Goal: Book appointment/travel/reservation

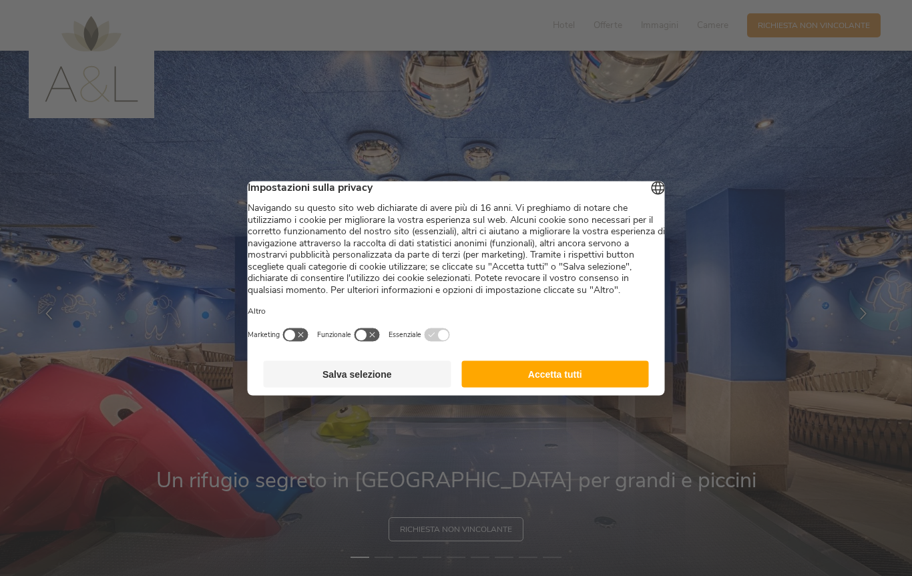
click at [560, 387] on button "Accetta tutti" at bounding box center [555, 374] width 188 height 27
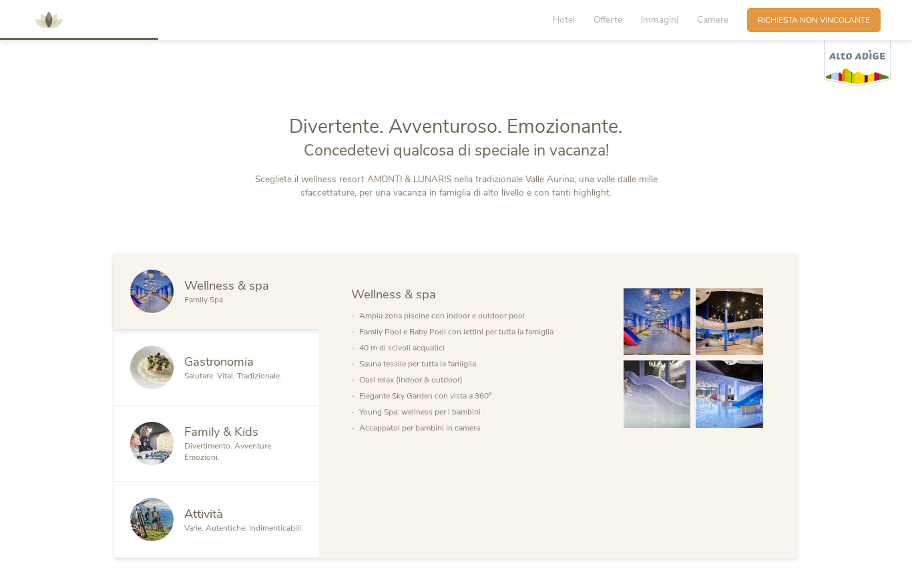
scroll to position [563, 0]
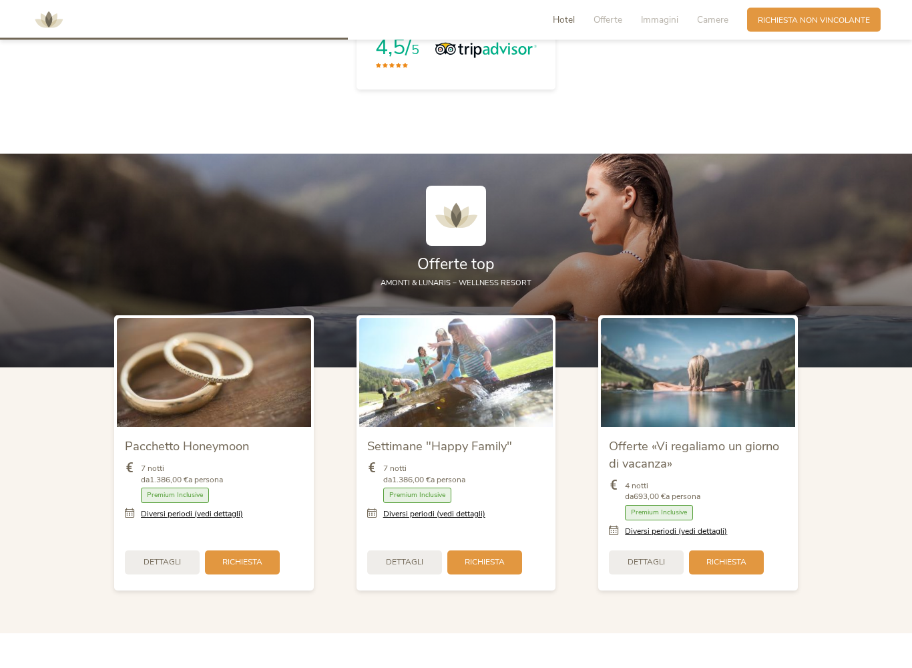
scroll to position [1273, 0]
click at [656, 556] on span "Dettagli" at bounding box center [646, 561] width 37 height 11
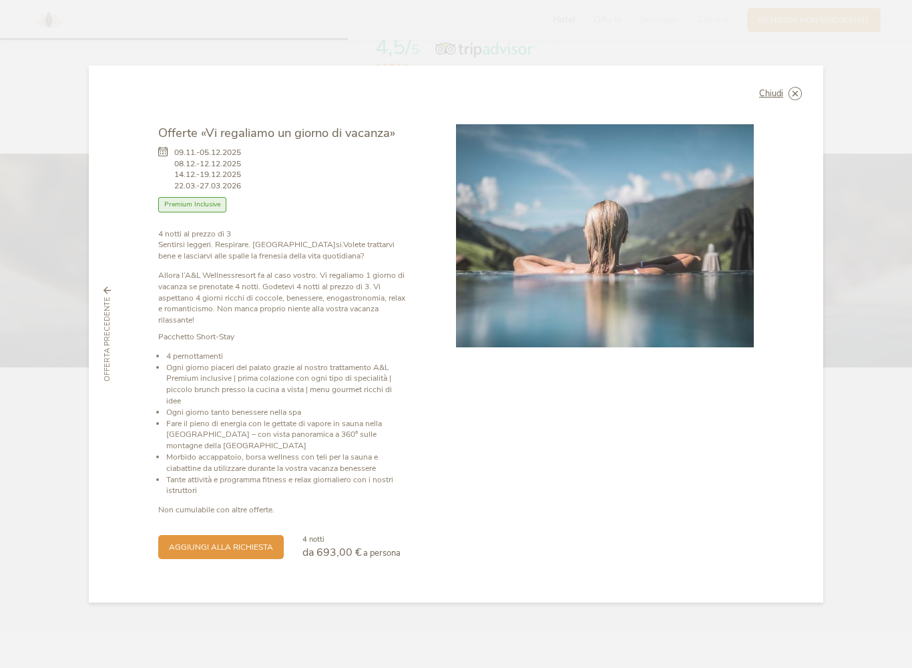
click at [803, 90] on div "Chiudi Offerte «Vi regaliamo un giorno di vacanza» 09.11.-05.12.2025 08.12.-12.…" at bounding box center [456, 333] width 734 height 537
click at [785, 99] on div "Chiudi" at bounding box center [780, 93] width 43 height 13
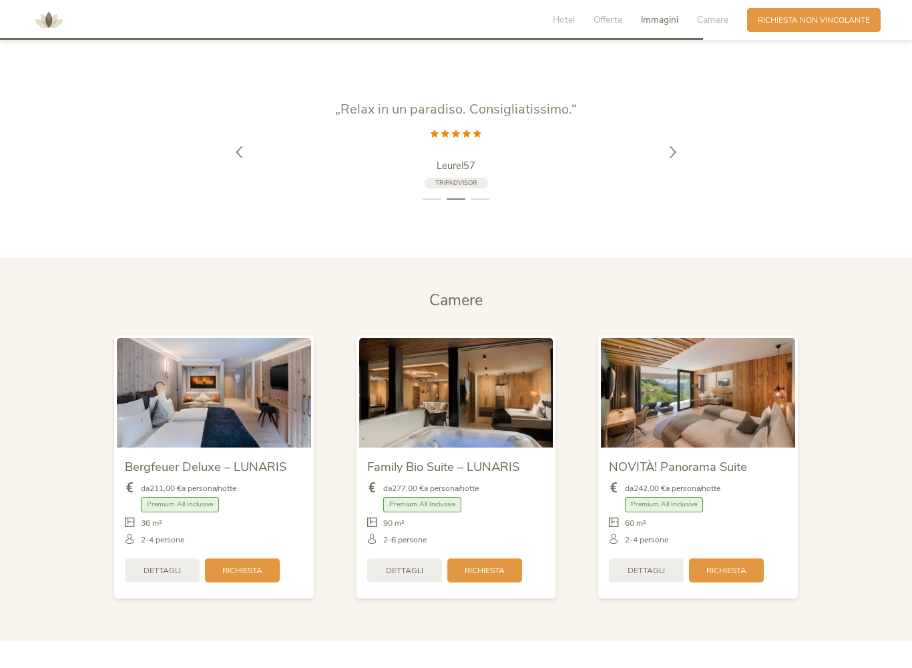
scroll to position [2557, 0]
click at [652, 564] on span "Dettagli" at bounding box center [646, 569] width 37 height 11
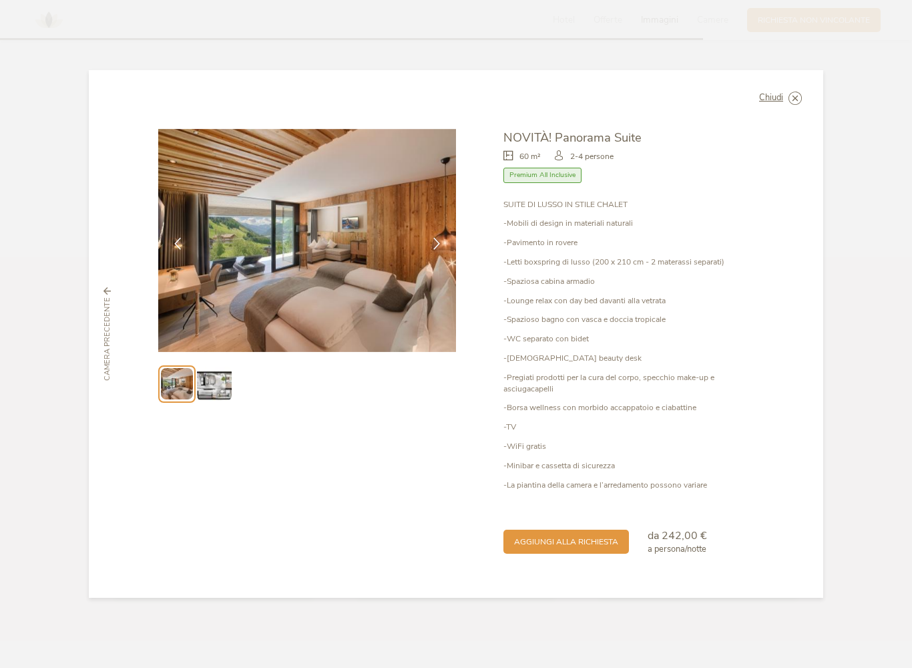
click at [224, 401] on img at bounding box center [214, 384] width 34 height 34
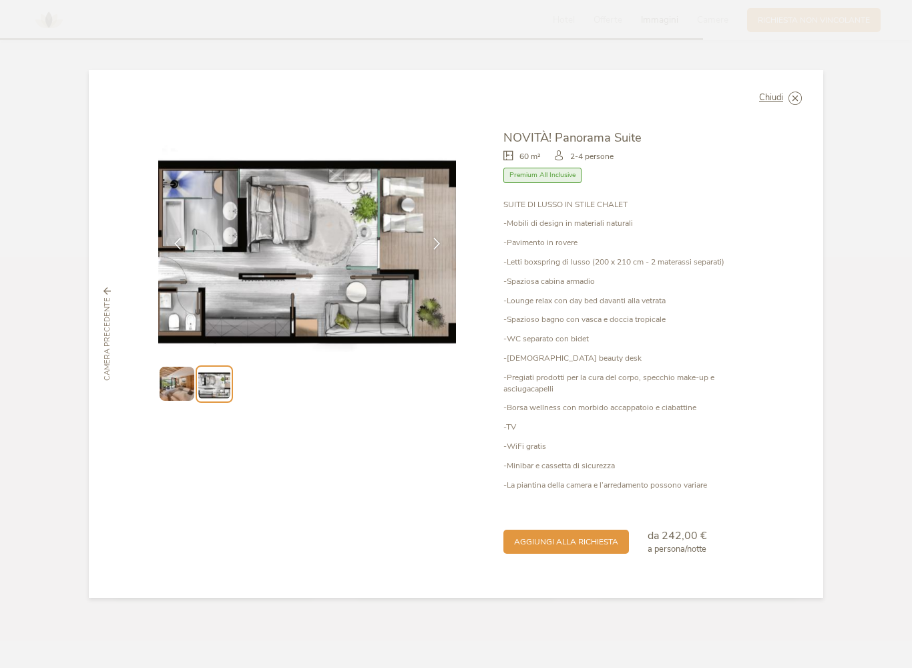
click at [176, 389] on img at bounding box center [177, 384] width 34 height 34
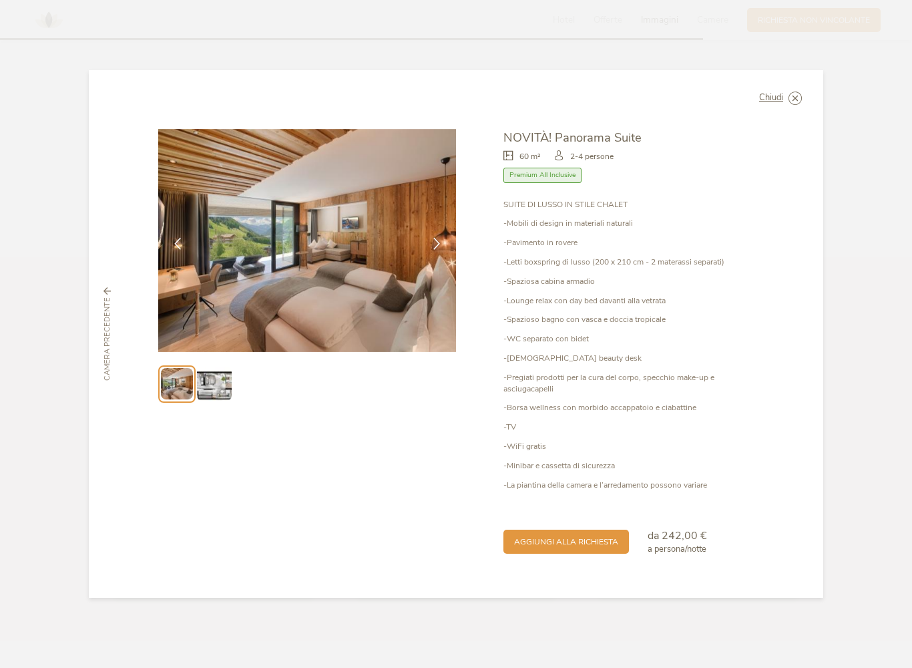
click at [0, 0] on icon at bounding box center [0, 0] width 0 height 0
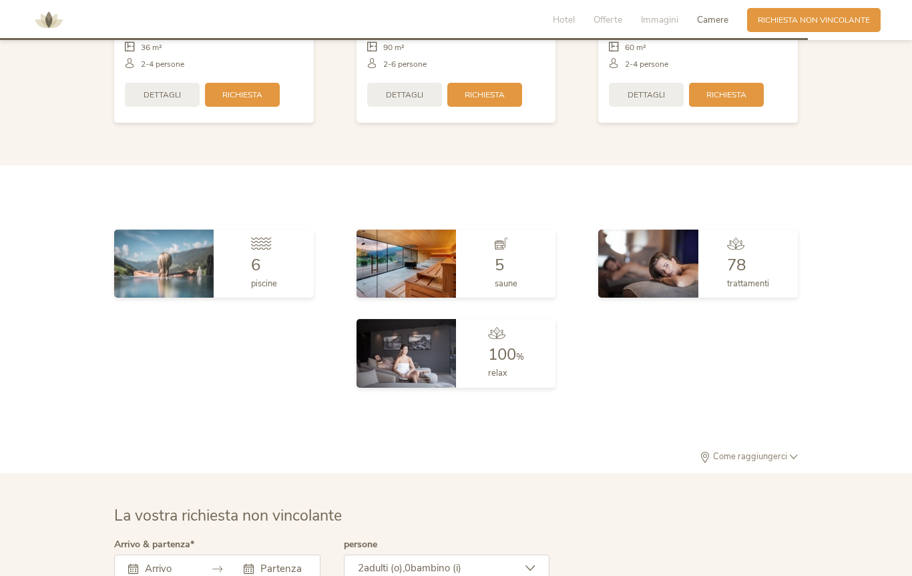
scroll to position [2940, 0]
click at [795, 453] on div "Come raggiungerci" at bounding box center [456, 463] width 684 height 21
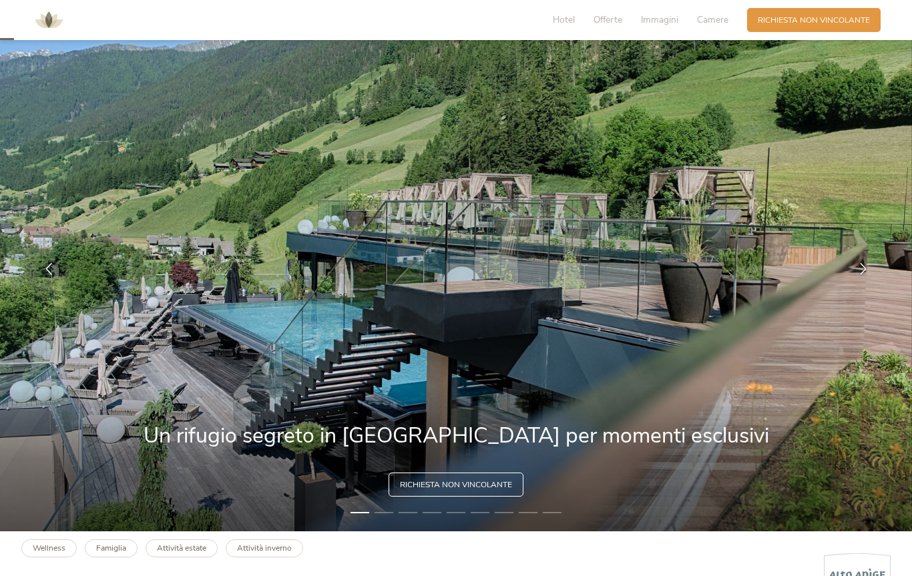
scroll to position [0, 0]
